Goal: Communication & Community: Answer question/provide support

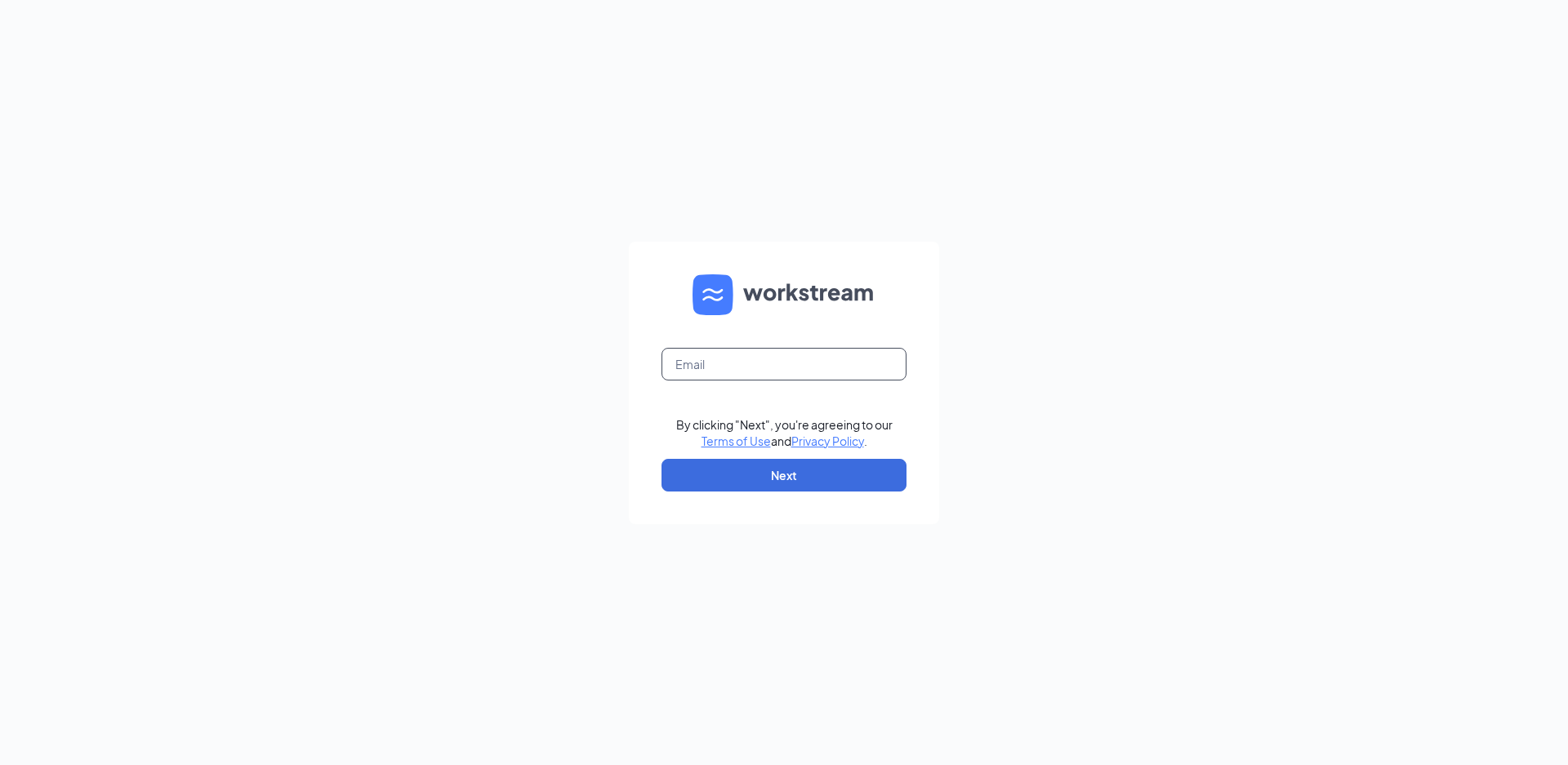
click at [785, 359] on input "text" at bounding box center [784, 363] width 245 height 32
type input "riley.green.miller@outlook.com"
click at [723, 508] on form "riley.green.miller@outlook.com By clicking "Next", you're agreeing to our Terms…" at bounding box center [783, 382] width 310 height 282
click at [723, 480] on button "Next" at bounding box center [784, 474] width 245 height 32
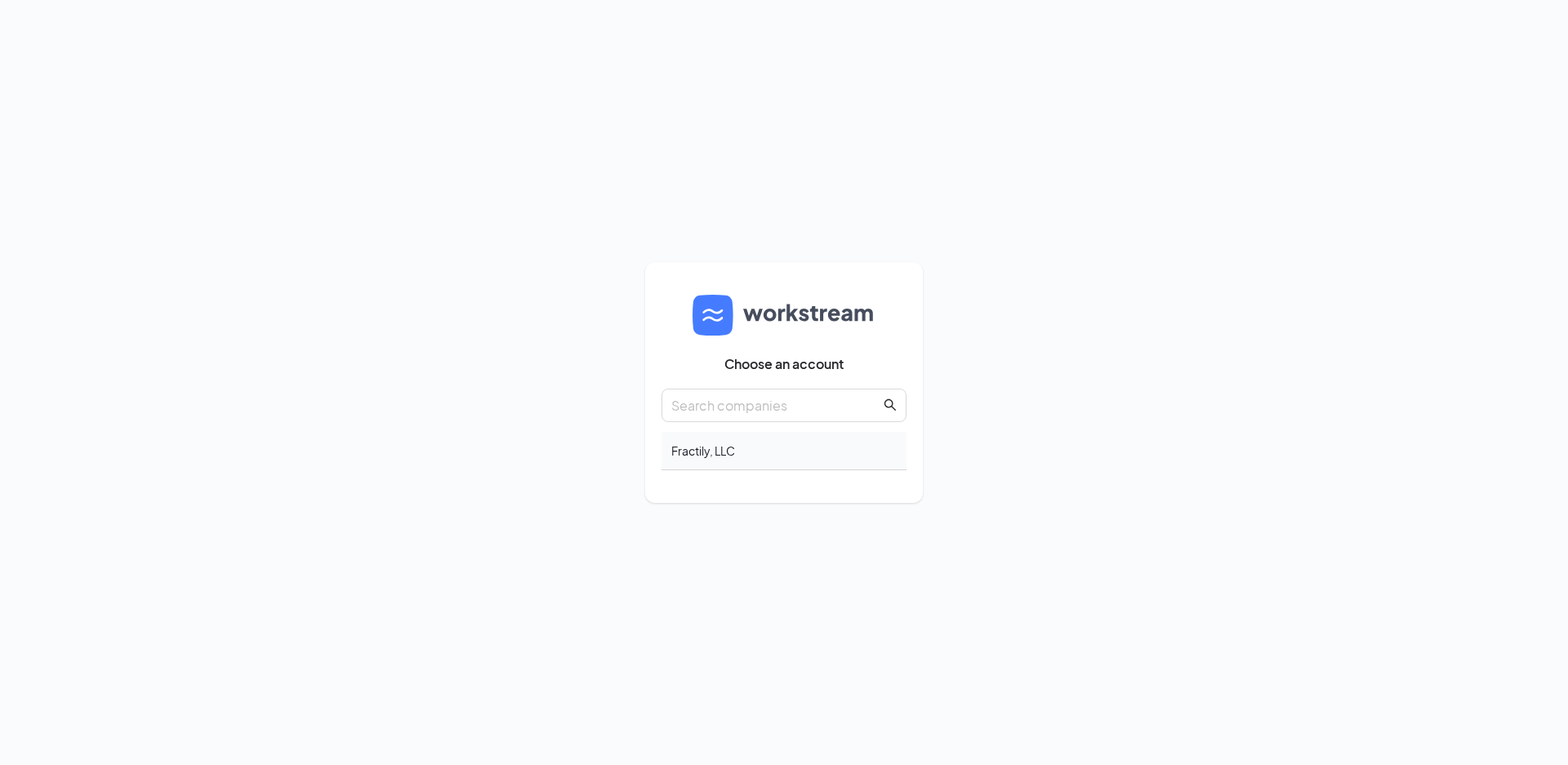
click at [707, 457] on div "Fractily, LLC" at bounding box center [784, 451] width 245 height 38
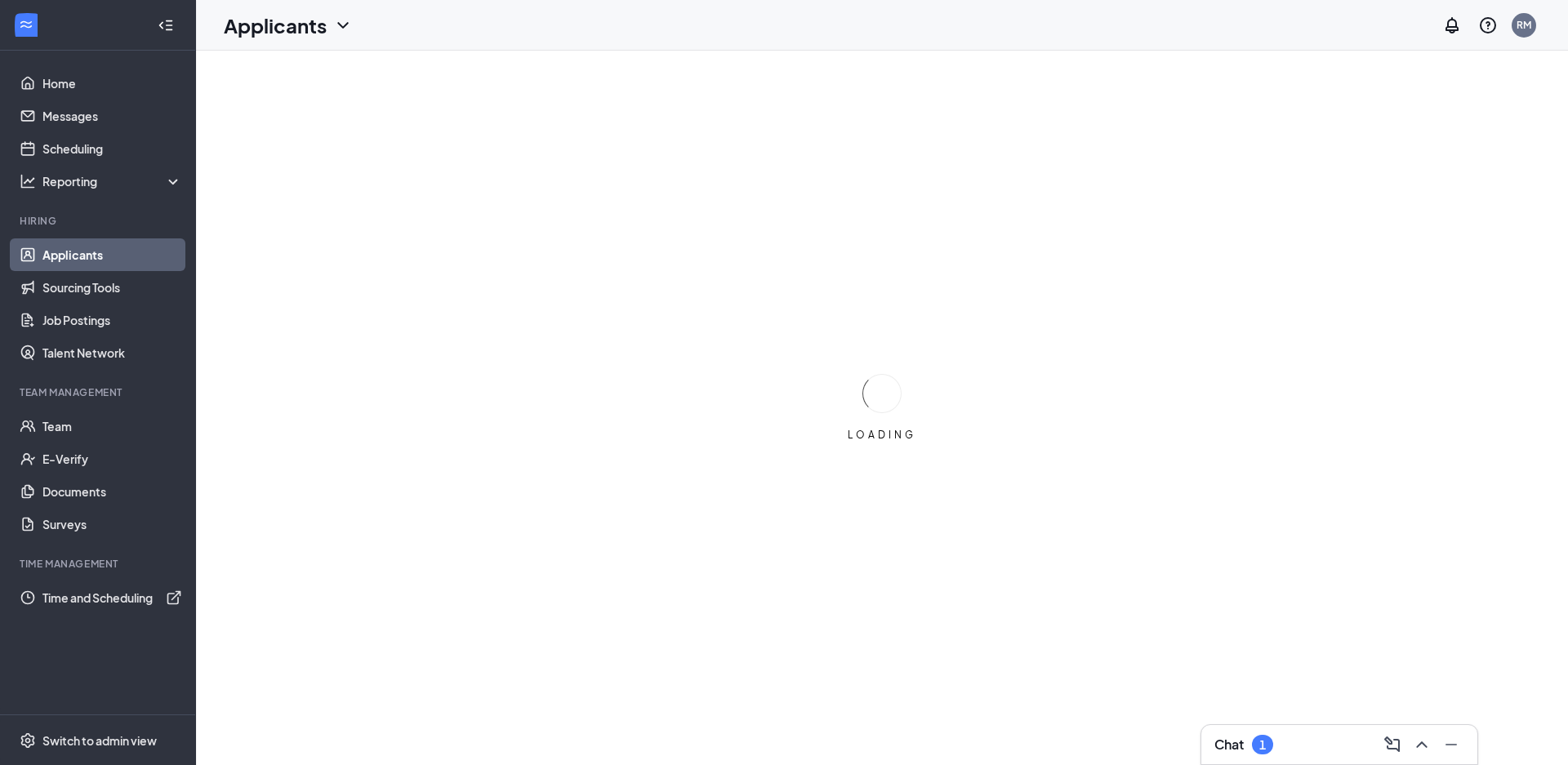
click at [1268, 739] on div "1" at bounding box center [1263, 745] width 22 height 20
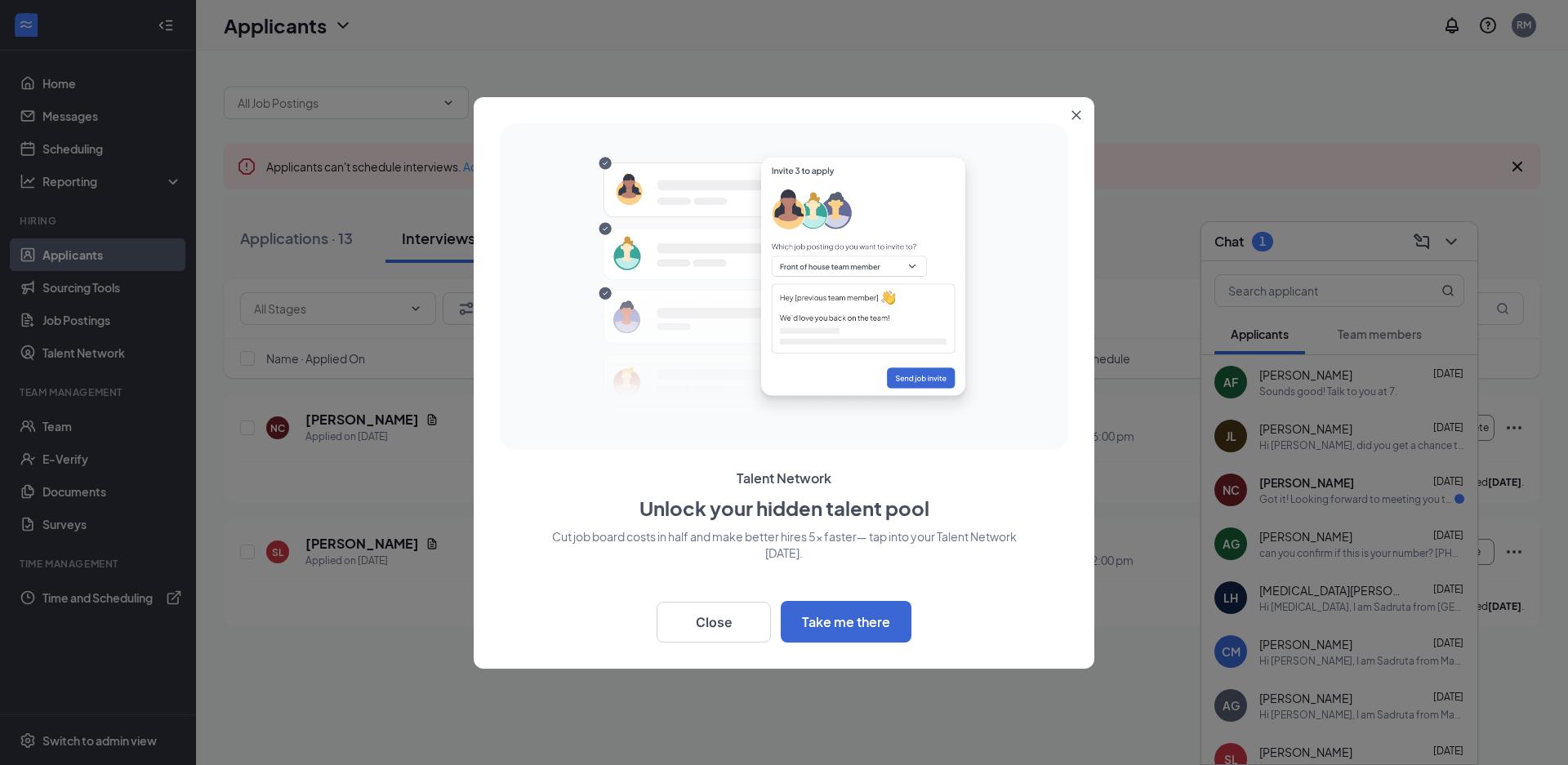
click at [1068, 103] on button "Close" at bounding box center [1080, 112] width 30 height 30
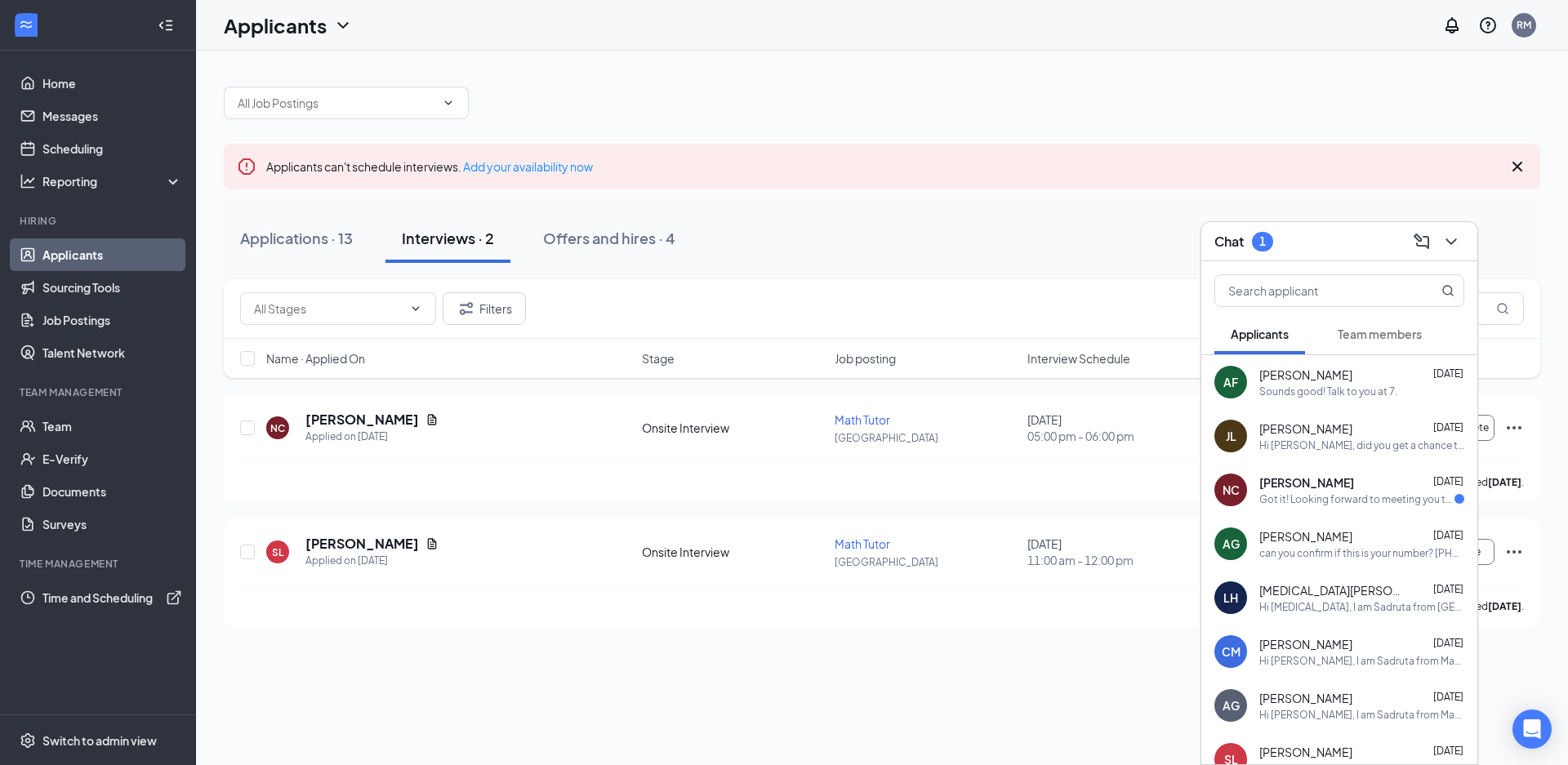
click at [1270, 429] on span "[PERSON_NAME]" at bounding box center [1306, 429] width 93 height 17
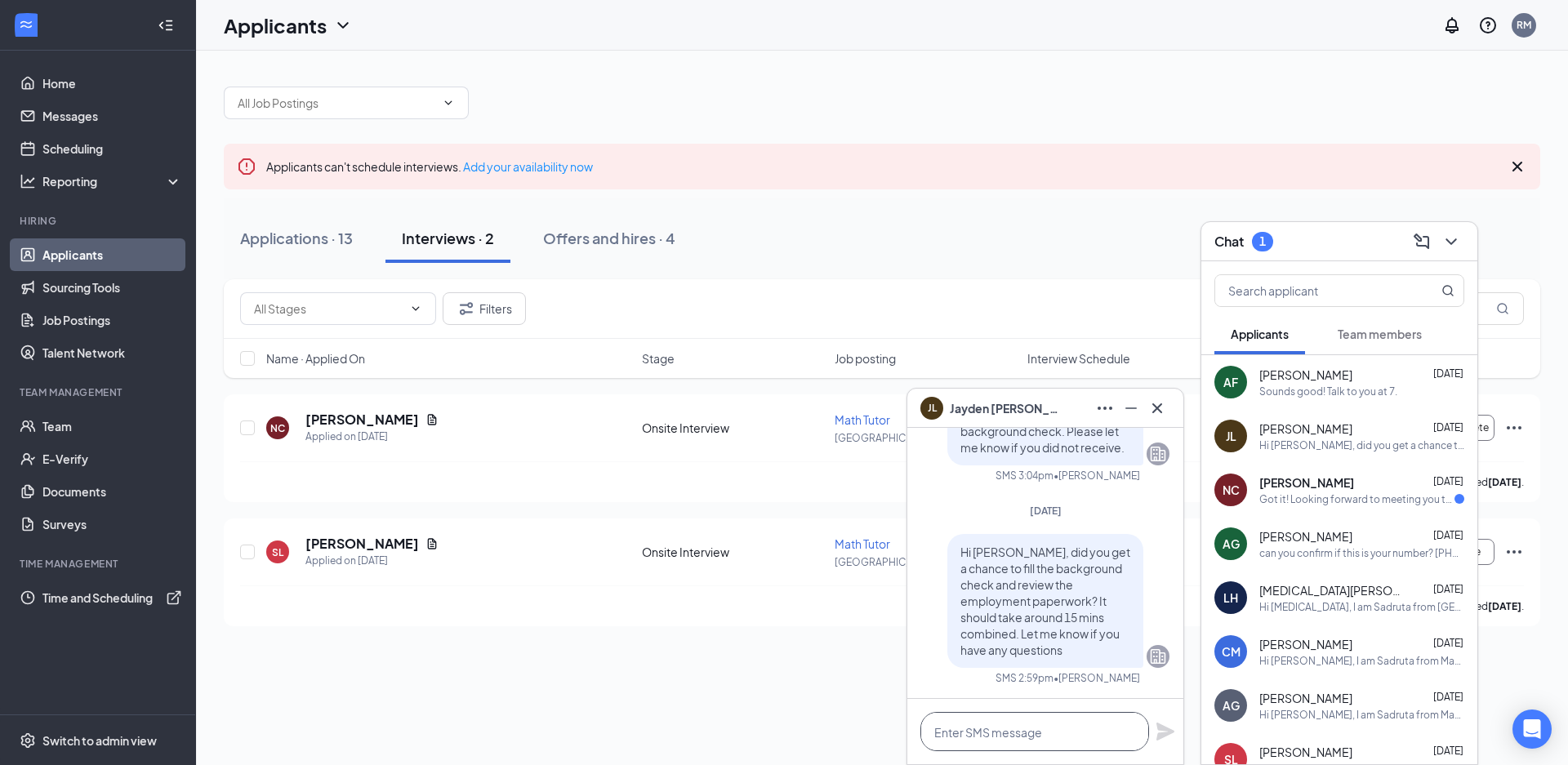
click at [960, 720] on textarea at bounding box center [1034, 731] width 228 height 39
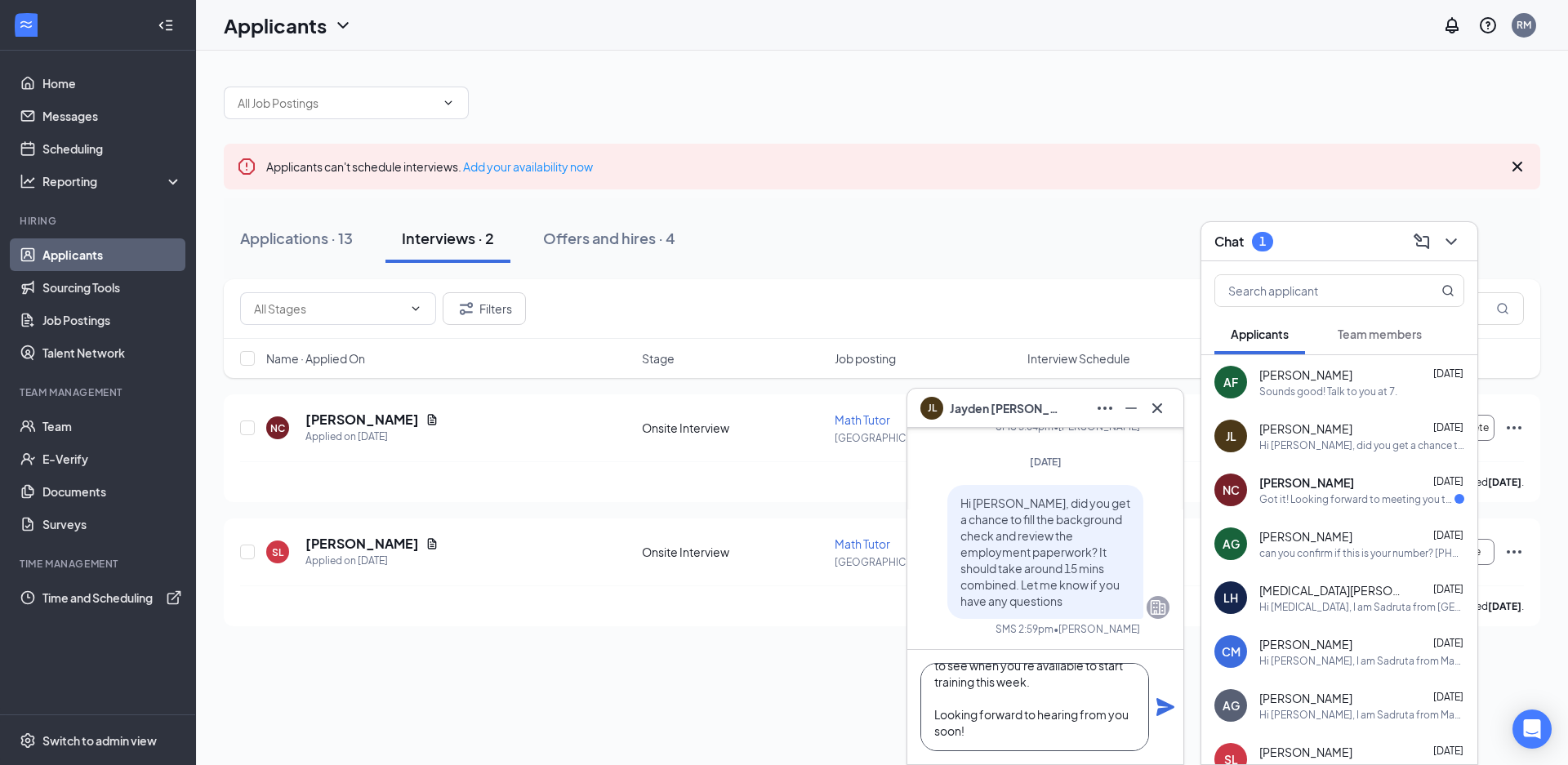
scroll to position [99, 0]
type textarea "Hi [PERSON_NAME], I know you're probably in class right now, but I just wanted …"
click at [1166, 710] on icon "Plane" at bounding box center [1165, 707] width 18 height 18
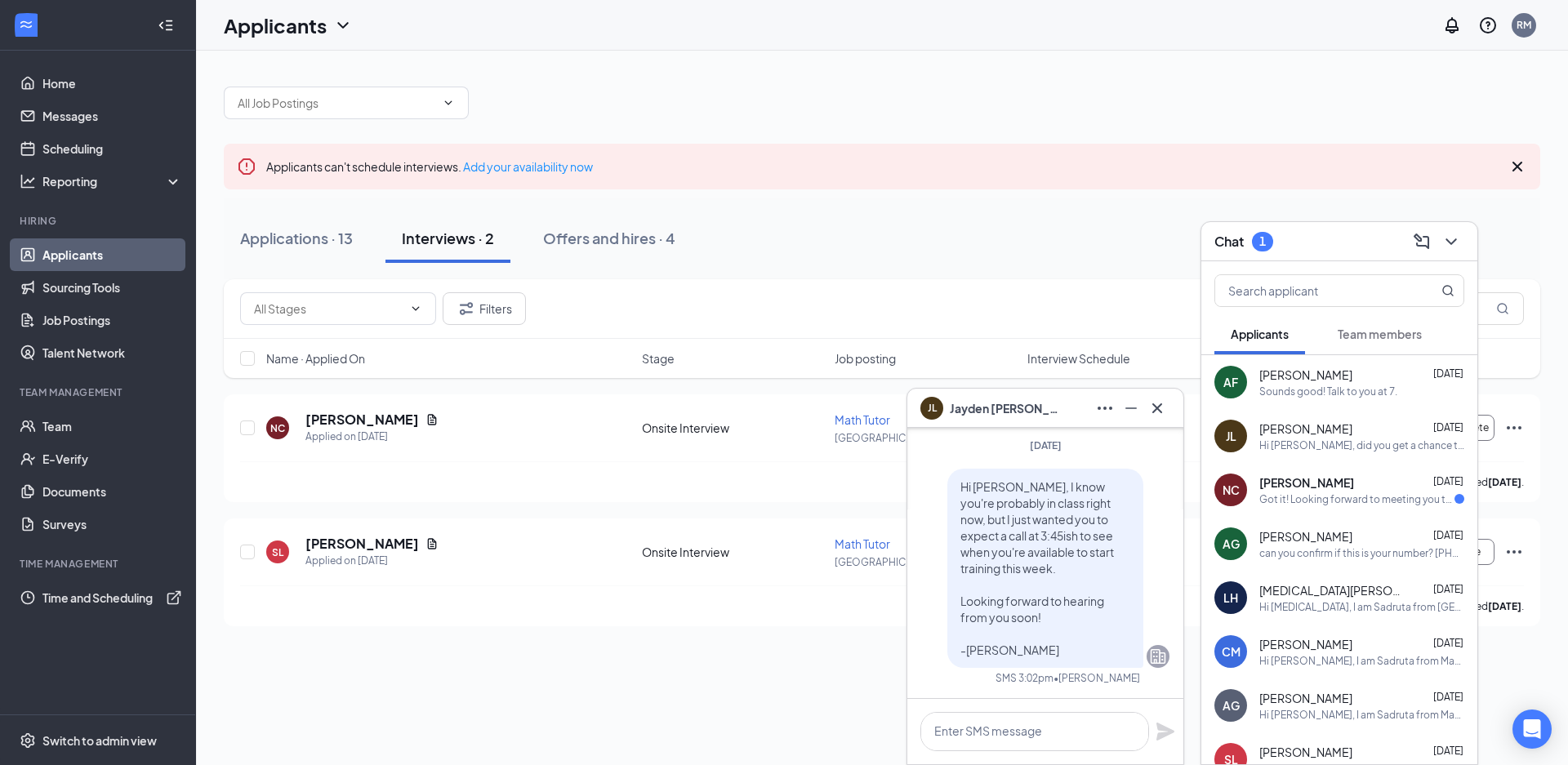
scroll to position [0, 0]
click at [1166, 402] on button at bounding box center [1157, 408] width 26 height 26
